Goal: Transaction & Acquisition: Subscribe to service/newsletter

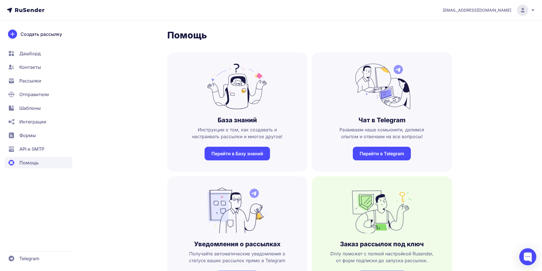
click at [34, 82] on span "Рассылки" at bounding box center [30, 80] width 22 height 7
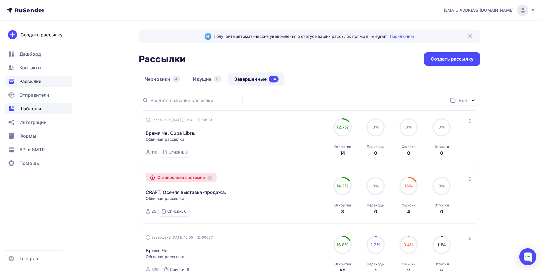
click at [34, 108] on span "Шаблоны" at bounding box center [30, 108] width 22 height 7
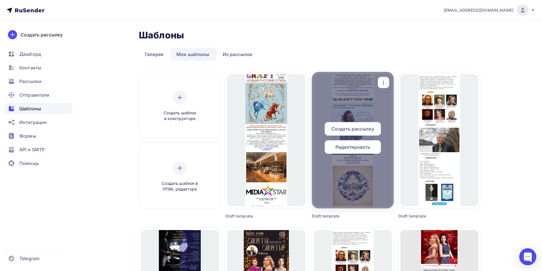
click at [355, 147] on span "Редактировать" at bounding box center [352, 147] width 35 height 7
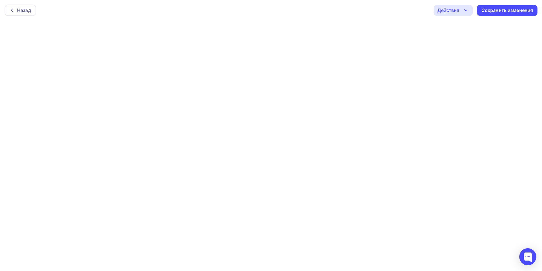
click at [467, 14] on div "Действия" at bounding box center [453, 10] width 39 height 11
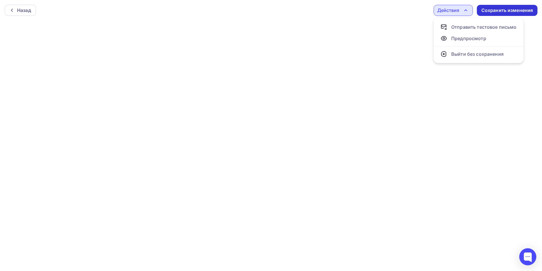
click at [495, 9] on div "Сохранить изменения" at bounding box center [507, 10] width 52 height 7
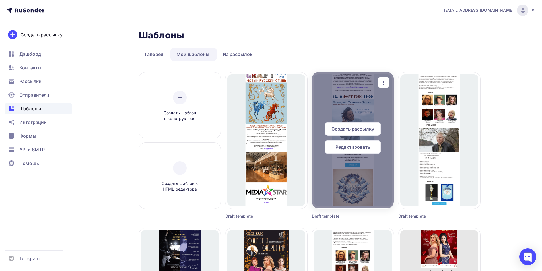
click at [355, 132] on span "Создать рассылку" at bounding box center [352, 128] width 43 height 7
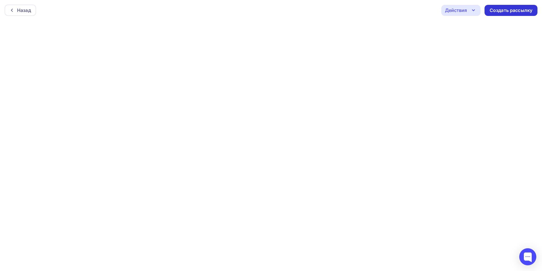
click at [508, 9] on div "Создать рассылку" at bounding box center [511, 10] width 43 height 7
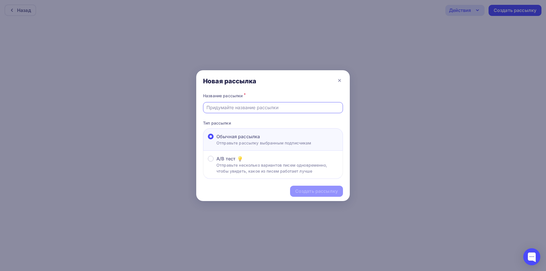
click at [249, 110] on input "text" at bounding box center [273, 107] width 133 height 7
type input "Концерт-медитация"
click at [310, 190] on div "Создать рассылку" at bounding box center [316, 191] width 43 height 7
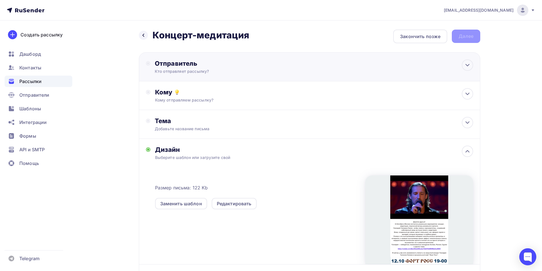
click at [199, 71] on div "Кто отправляет рассылку?" at bounding box center [210, 72] width 111 height 6
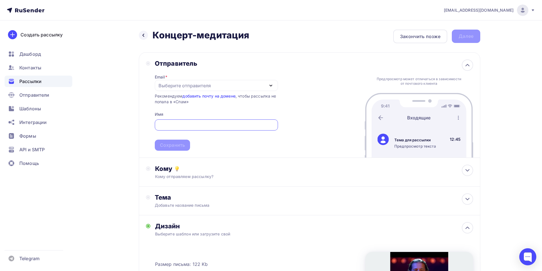
click at [270, 87] on icon "button" at bounding box center [270, 85] width 7 height 7
click at [220, 101] on div "[EMAIL_ADDRESS][DOMAIN_NAME]" at bounding box center [217, 102] width 110 height 7
click at [180, 116] on div "Email * [EMAIL_ADDRESS][DOMAIN_NAME] [EMAIL_ADDRESS][DOMAIN_NAME] Добавить отпр…" at bounding box center [216, 108] width 123 height 83
drag, startPoint x: 190, startPoint y: 113, endPoint x: 192, endPoint y: 123, distance: 10.8
click at [193, 119] on div "Email * [EMAIL_ADDRESS][DOMAIN_NAME] [EMAIL_ADDRESS][DOMAIN_NAME] Добавить отпр…" at bounding box center [216, 108] width 123 height 83
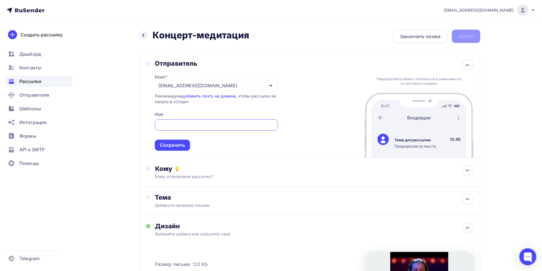
click at [191, 124] on input "text" at bounding box center [216, 125] width 117 height 7
type input "Творческое Объединение "МедиаСтар""
click at [174, 149] on div "Сохранить" at bounding box center [172, 145] width 35 height 11
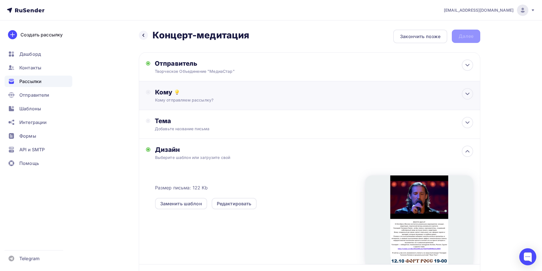
click at [171, 100] on div "Кому отправляем рассылку?" at bounding box center [298, 100] width 287 height 6
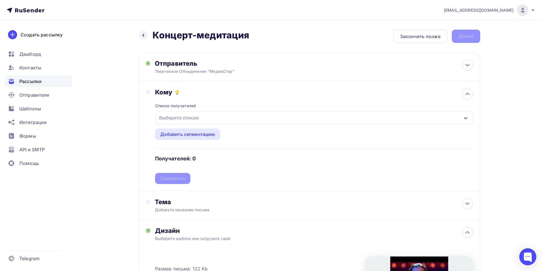
click at [190, 120] on div "Выберите список" at bounding box center [179, 118] width 44 height 10
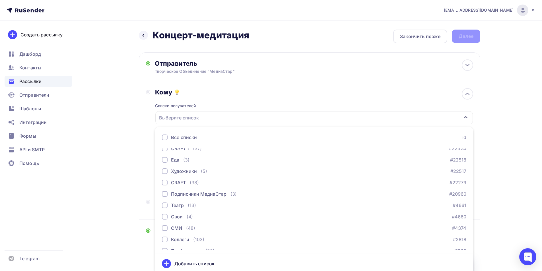
scroll to position [160, 0]
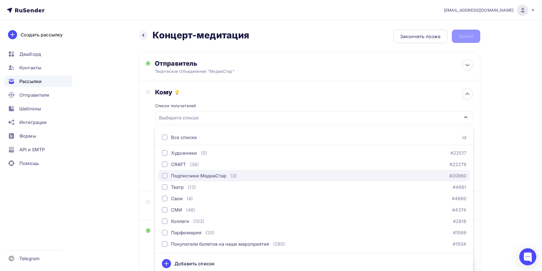
click at [167, 177] on div "button" at bounding box center [165, 176] width 6 height 6
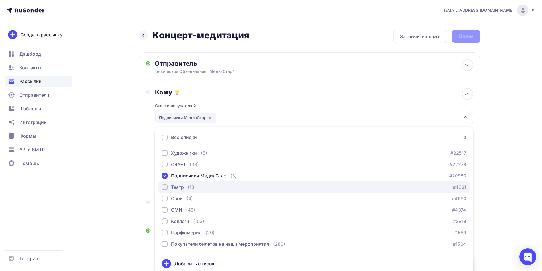
click at [164, 186] on div "button" at bounding box center [165, 187] width 6 height 6
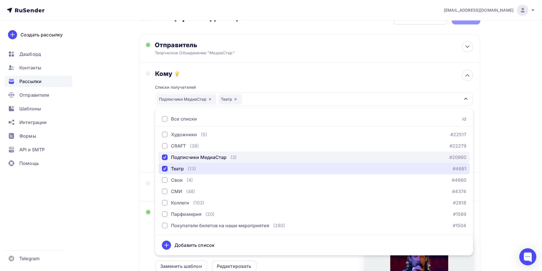
scroll to position [28, 0]
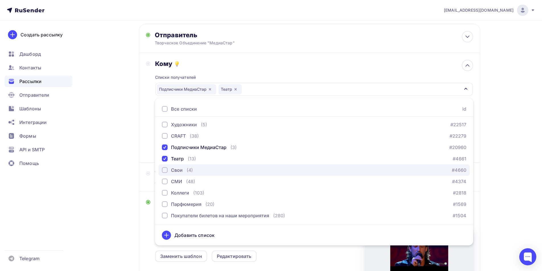
click at [166, 172] on div "button" at bounding box center [165, 170] width 6 height 6
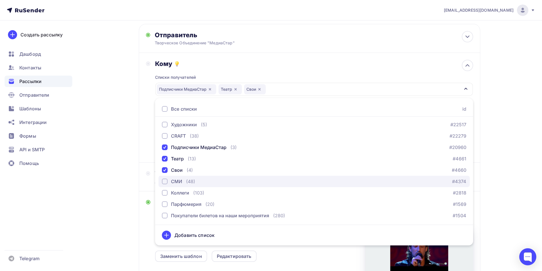
click at [164, 181] on div "button" at bounding box center [165, 182] width 6 height 6
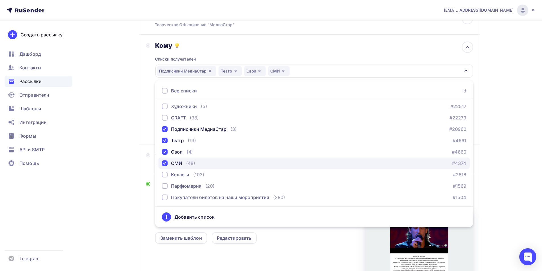
scroll to position [57, 0]
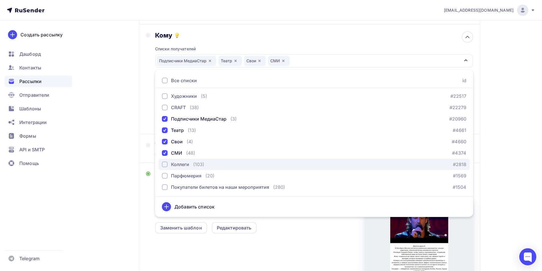
click at [165, 164] on div "button" at bounding box center [165, 165] width 6 height 6
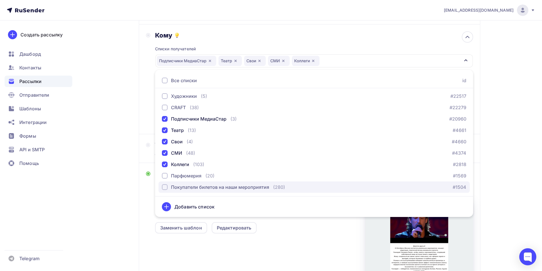
click at [166, 186] on div "button" at bounding box center [165, 187] width 6 height 6
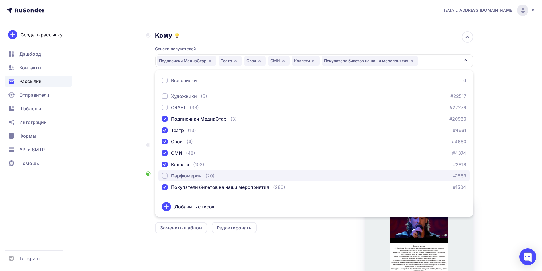
click at [166, 176] on div "button" at bounding box center [165, 176] width 6 height 6
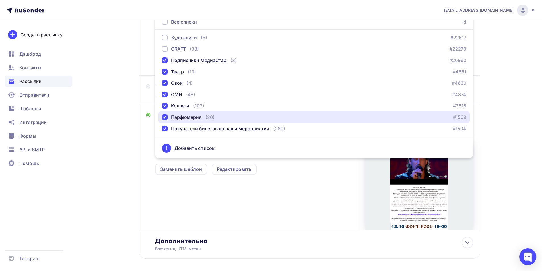
scroll to position [140, 0]
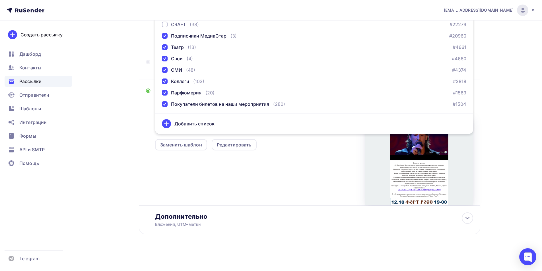
click at [308, 163] on div "Размер письма: 122 Kb Заменить шаблон Редактировать" at bounding box center [314, 158] width 318 height 95
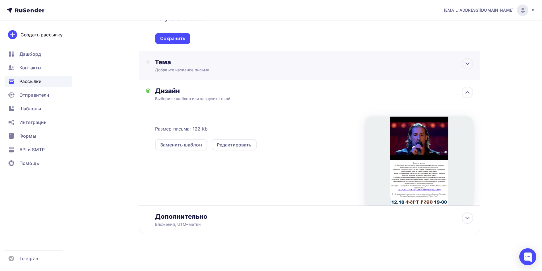
click at [177, 71] on div "Добавьте название письма" at bounding box center [205, 70] width 101 height 6
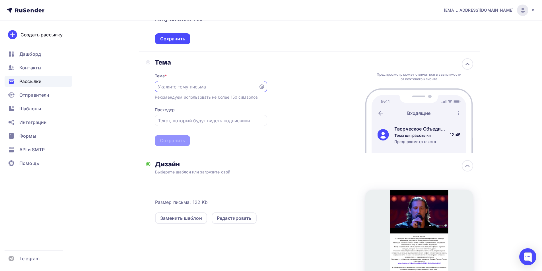
scroll to position [0, 0]
type input "Концерт [PERSON_NAME]"
click at [191, 121] on input "text" at bounding box center [211, 120] width 106 height 7
type input "[PERSON_NAME]"
type input "Приглашение на концерт-медитацию"
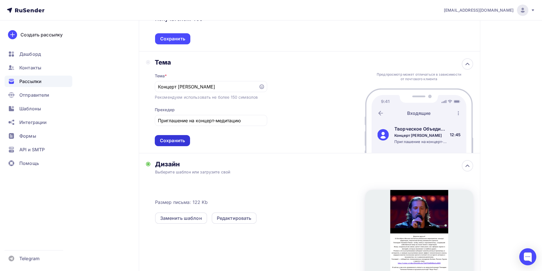
click at [180, 139] on div "Сохранить" at bounding box center [172, 140] width 25 height 7
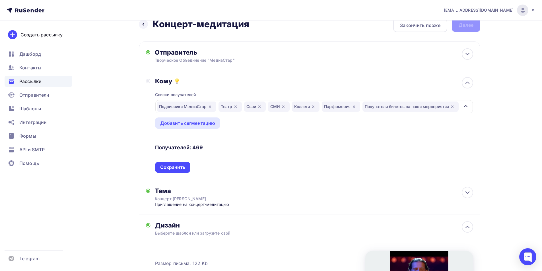
scroll to position [3, 0]
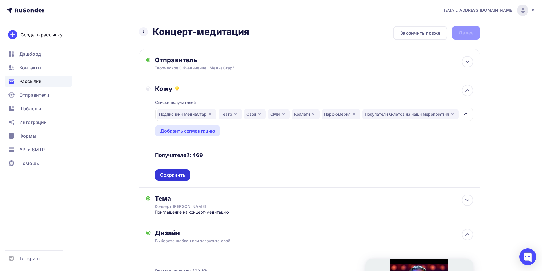
click at [178, 175] on div "Сохранить" at bounding box center [172, 175] width 25 height 7
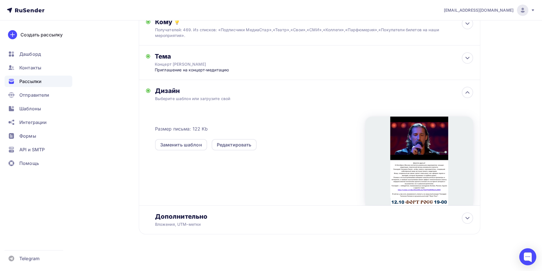
scroll to position [0, 0]
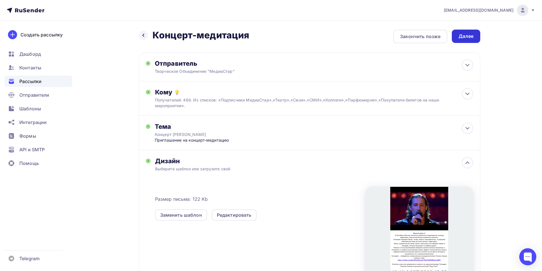
click at [464, 38] on div "Далее" at bounding box center [466, 36] width 15 height 7
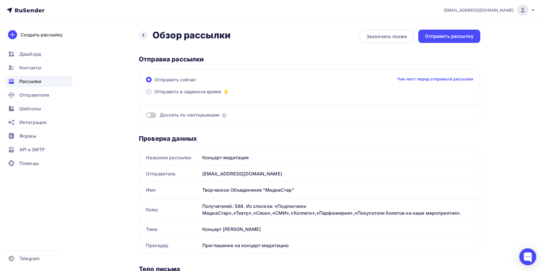
click at [151, 92] on span at bounding box center [149, 92] width 6 height 6
click at [155, 95] on input "Отправить в заданное время" at bounding box center [155, 95] width 0 height 0
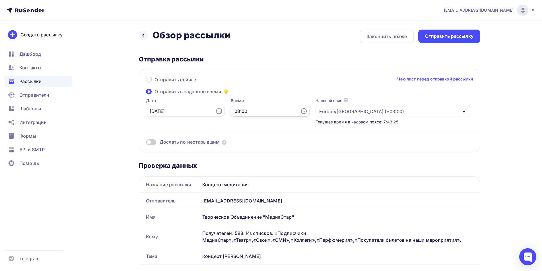
click at [231, 112] on input "08:00" at bounding box center [270, 111] width 79 height 11
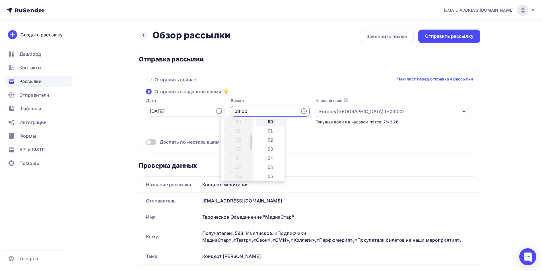
scroll to position [73, 0]
type input "10:00"
click at [238, 138] on body "[EMAIL_ADDRESS][DOMAIN_NAME] Аккаунт Тарифы Выйти Создать рассылку [GEOGRAPHIC_…" at bounding box center [271, 135] width 542 height 271
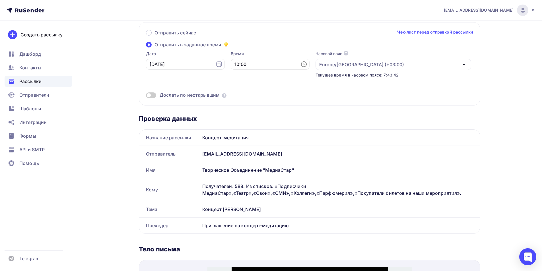
scroll to position [57, 0]
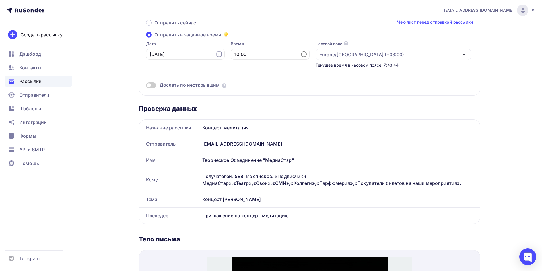
click at [151, 88] on span at bounding box center [151, 86] width 10 height 6
click at [146, 86] on input "checkbox" at bounding box center [146, 86] width 0 height 0
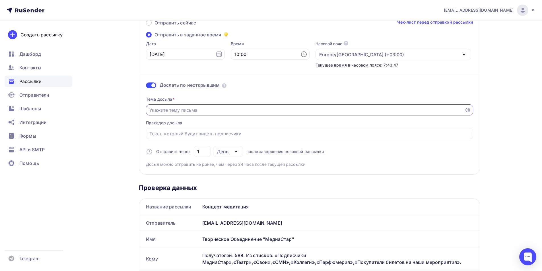
click at [224, 110] on input "Отправить в заданное время" at bounding box center [305, 110] width 312 height 7
click at [204, 112] on input "Приглашение на концнот-медитацию" at bounding box center [305, 110] width 312 height 7
type input "Приглашение на концерт-медитацию"
click at [197, 134] on input "Отправить в заданное время" at bounding box center [309, 133] width 321 height 7
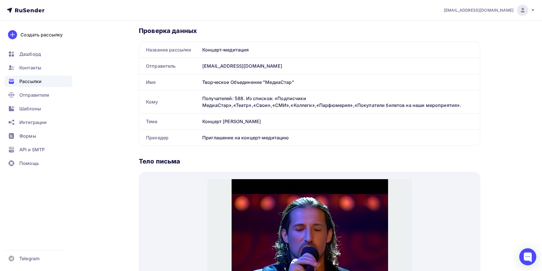
scroll to position [199, 0]
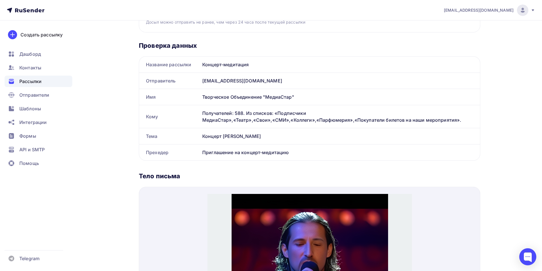
type input "Приглашение на концерт-медитацию"
click at [250, 65] on div "Концерт-медитация" at bounding box center [340, 65] width 280 height 16
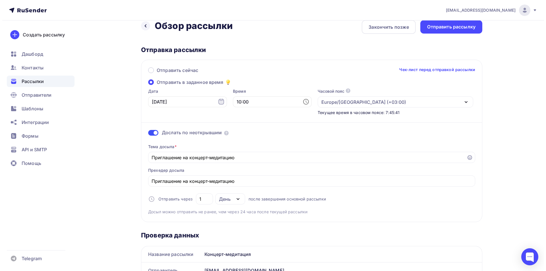
scroll to position [0, 0]
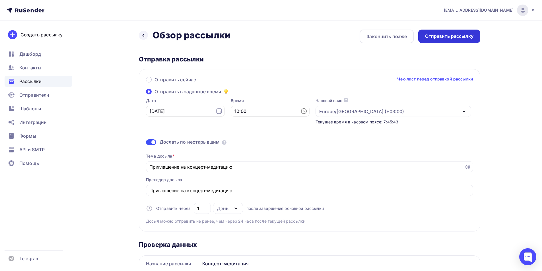
click at [452, 39] on div "Отправить рассылку" at bounding box center [449, 36] width 48 height 7
